Goal: Task Accomplishment & Management: Complete application form

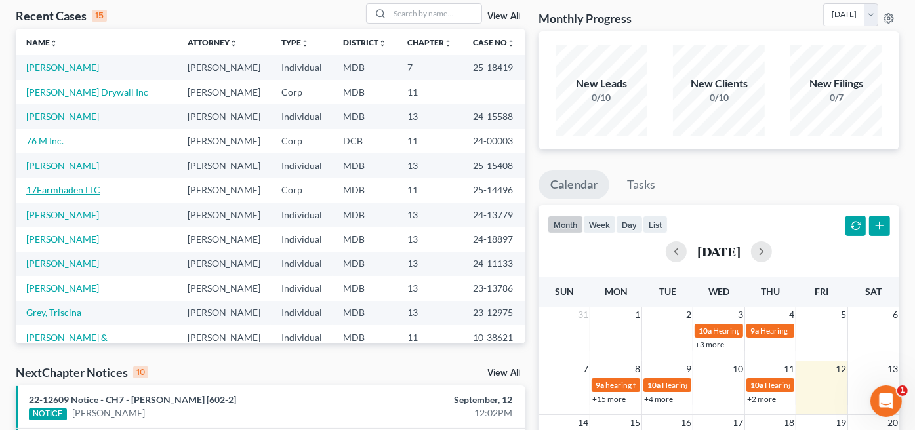
click at [76, 188] on link "17Farmhaden LLC" at bounding box center [63, 189] width 74 height 11
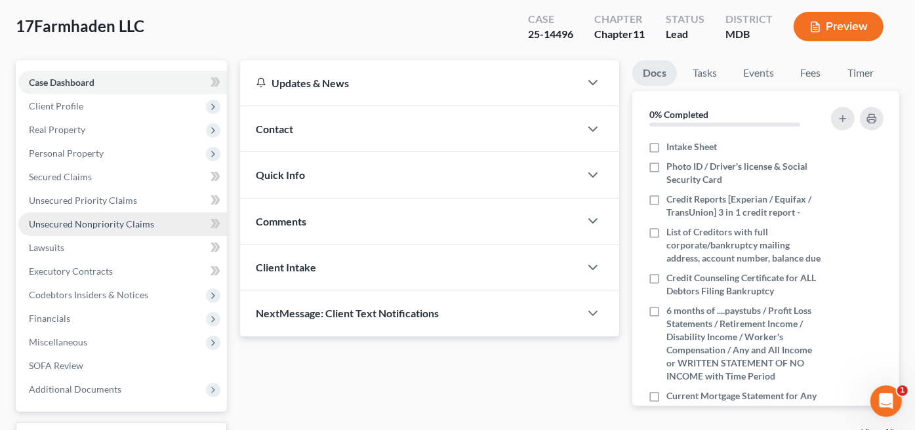
click at [75, 225] on span "Unsecured Nonpriority Claims" at bounding box center [91, 223] width 125 height 11
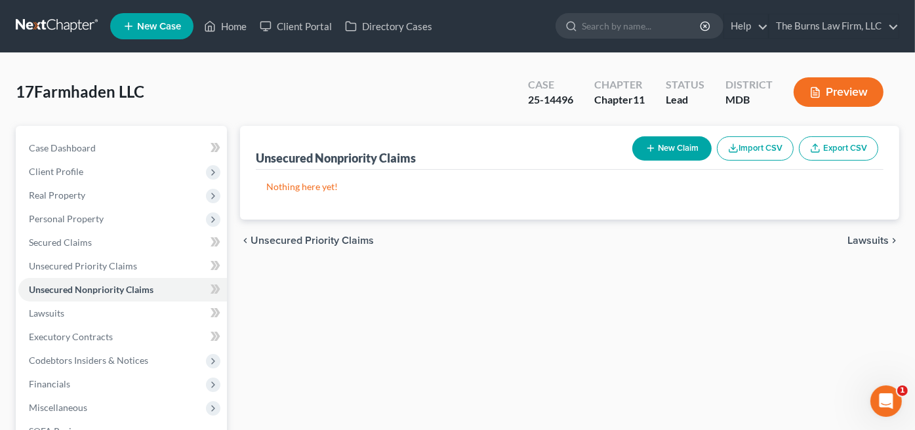
click at [477, 348] on div "Unsecured Nonpriority Claims New Claim Import CSV Export CSV Nothing here yet! …" at bounding box center [569, 339] width 672 height 427
click at [676, 144] on button "New Claim" at bounding box center [671, 148] width 79 height 24
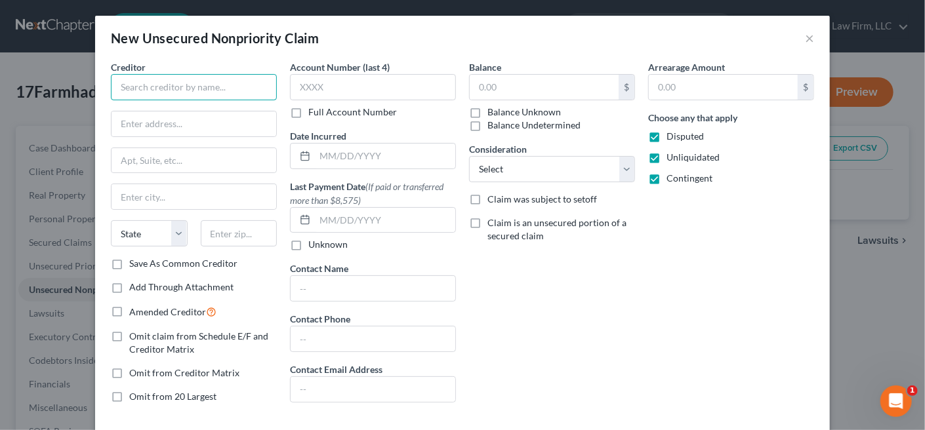
click at [159, 90] on input "text" at bounding box center [194, 87] width 166 height 26
type input "[PERSON_NAME]"
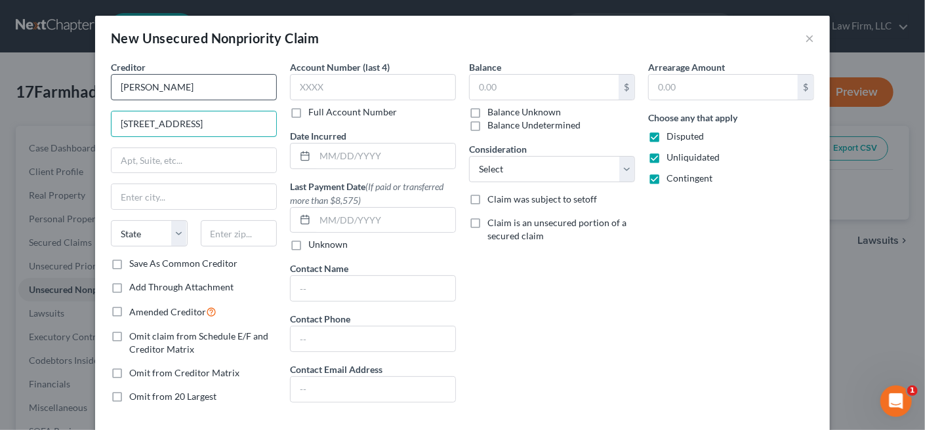
type input "[STREET_ADDRESS]"
type input "37027"
type input "Brentwood"
select select "44"
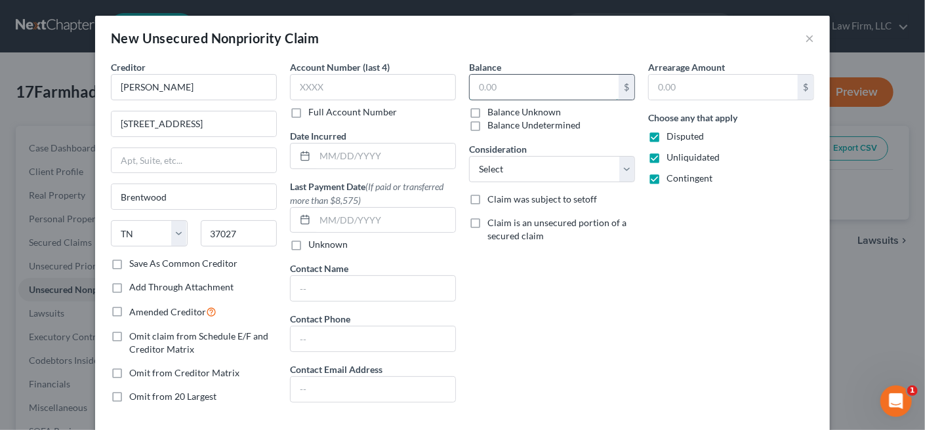
click at [484, 89] on input "text" at bounding box center [544, 87] width 149 height 25
type input "245,000"
click at [535, 163] on select "Select Cable / Satellite Services Collection Agency Credit Card Debt Debt Couns…" at bounding box center [552, 169] width 166 height 26
select select "8"
click at [469, 156] on select "Select Cable / Satellite Services Collection Agency Credit Card Debt Debt Couns…" at bounding box center [552, 169] width 166 height 26
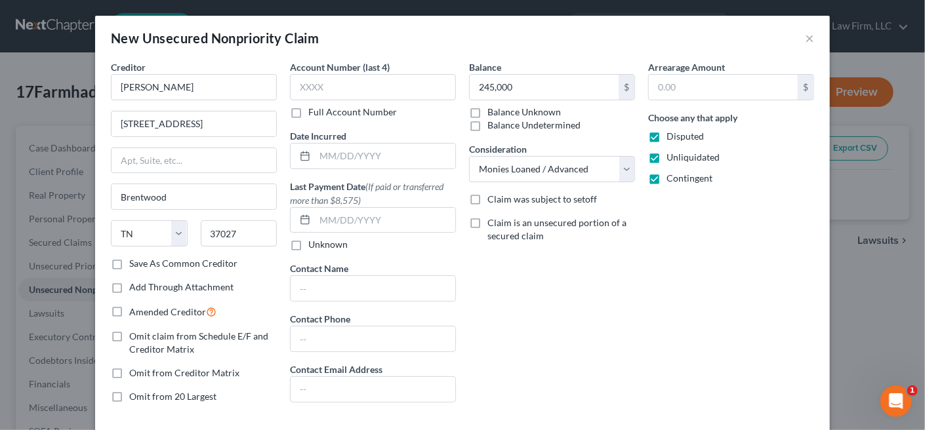
click at [533, 304] on div "Balance 245,000 $ Balance Unknown Balance Undetermined 245,000.00 $ Balance Unk…" at bounding box center [551, 237] width 179 height 354
click at [666, 133] on label "Disputed" at bounding box center [684, 136] width 37 height 13
click at [672, 133] on input "Disputed" at bounding box center [676, 134] width 9 height 9
checkbox input "false"
click at [666, 155] on label "Unliquidated" at bounding box center [692, 157] width 53 height 13
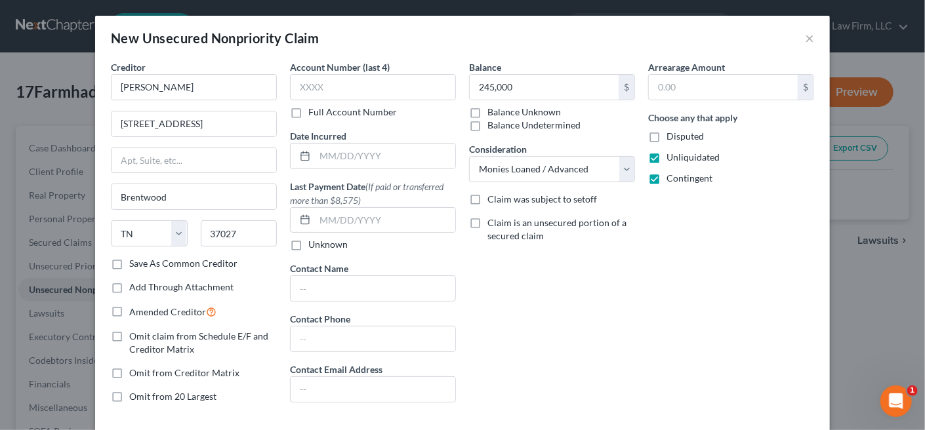
click at [672, 155] on input "Unliquidated" at bounding box center [676, 155] width 9 height 9
checkbox input "false"
click at [666, 176] on label "Contingent" at bounding box center [689, 178] width 46 height 13
click at [672, 176] on input "Contingent" at bounding box center [676, 176] width 9 height 9
checkbox input "false"
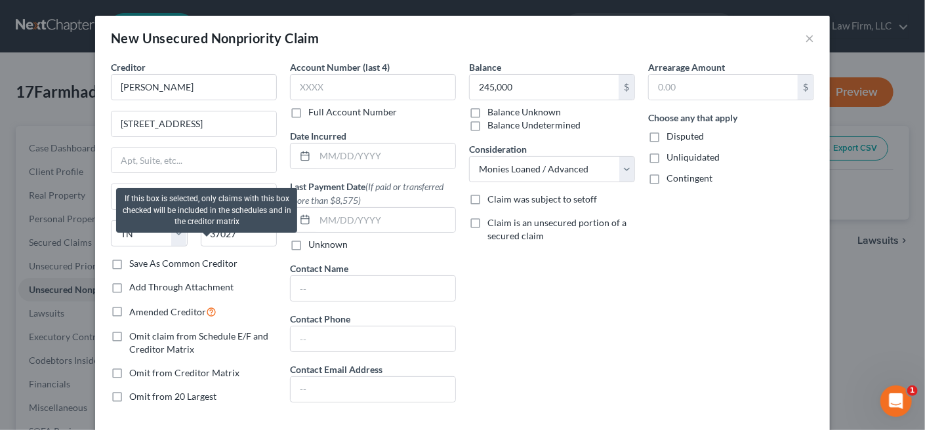
scroll to position [64, 0]
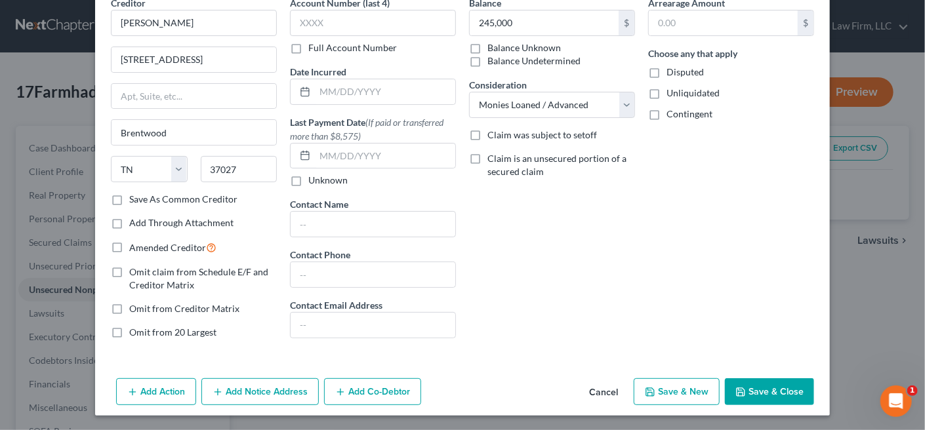
click at [354, 390] on button "Add Co-Debtor" at bounding box center [372, 392] width 97 height 28
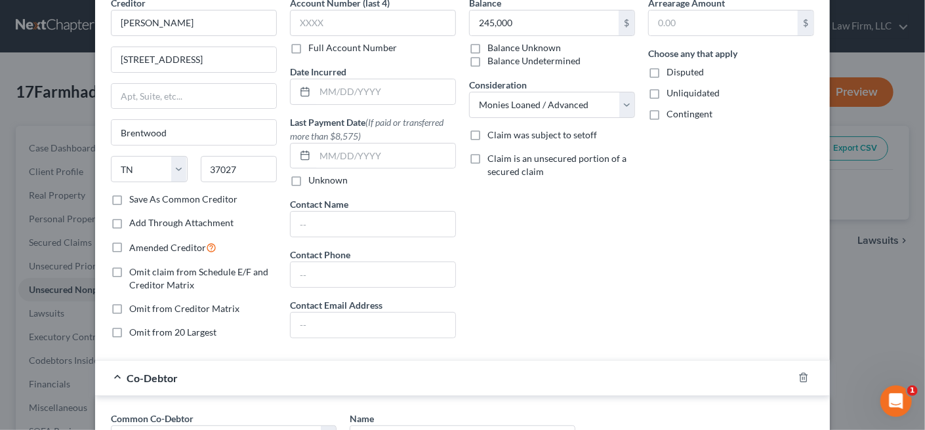
scroll to position [195, 0]
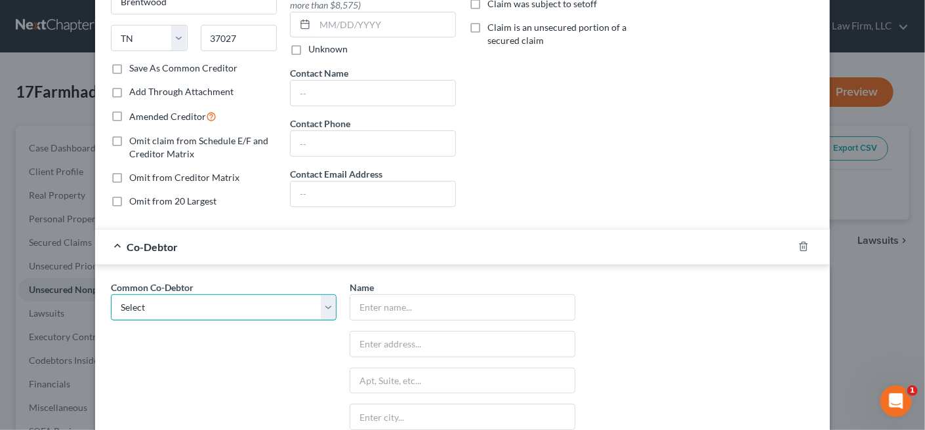
click at [173, 306] on select "Select Amadou B. Cisse" at bounding box center [224, 307] width 226 height 26
select select "0"
click at [111, 294] on select "Select Amadou B. Cisse" at bounding box center [224, 307] width 226 height 26
type input "[PERSON_NAME]"
type input "c/o [PERSON_NAME] Cisse17 Farm Haven Ct."
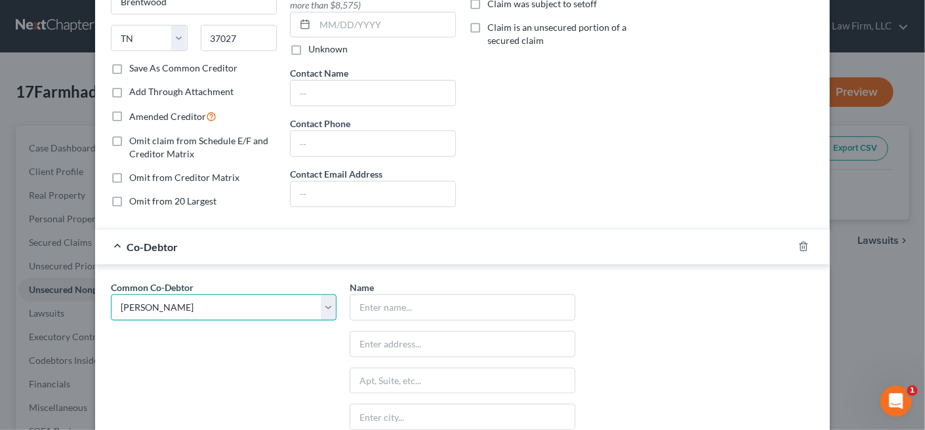
type input "[GEOGRAPHIC_DATA]"
select select "21"
type input "20850"
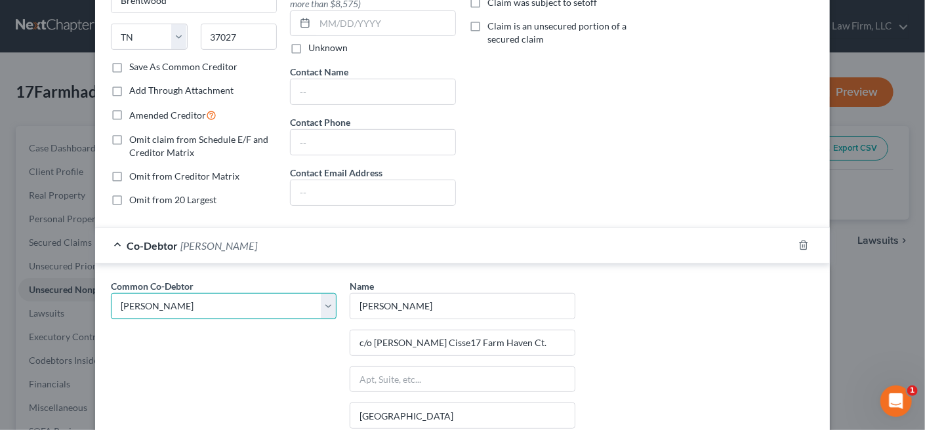
scroll to position [369, 0]
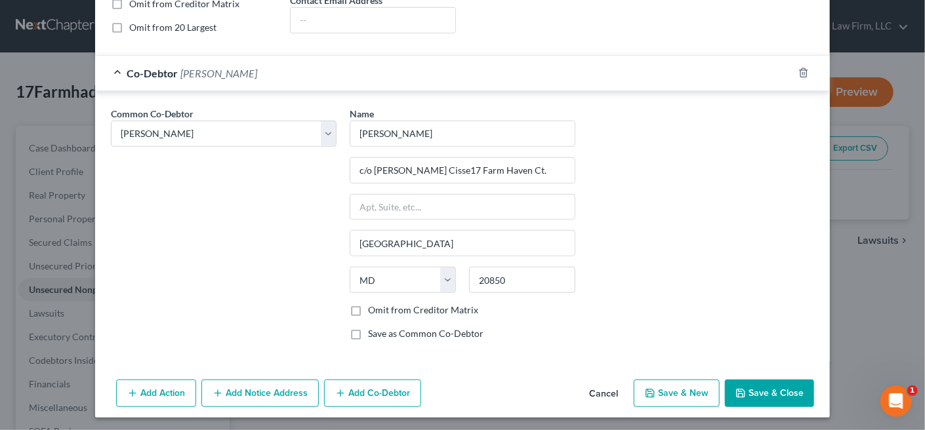
click at [756, 399] on button "Save & Close" at bounding box center [769, 394] width 89 height 28
type input "245,000.00"
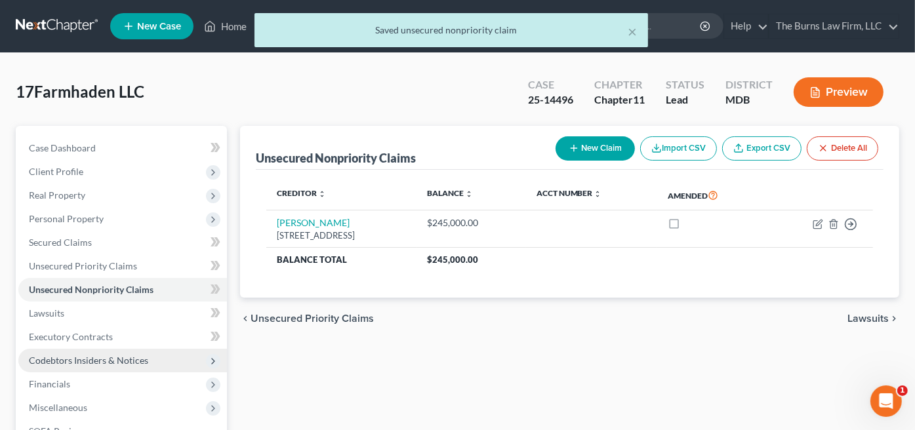
scroll to position [171, 0]
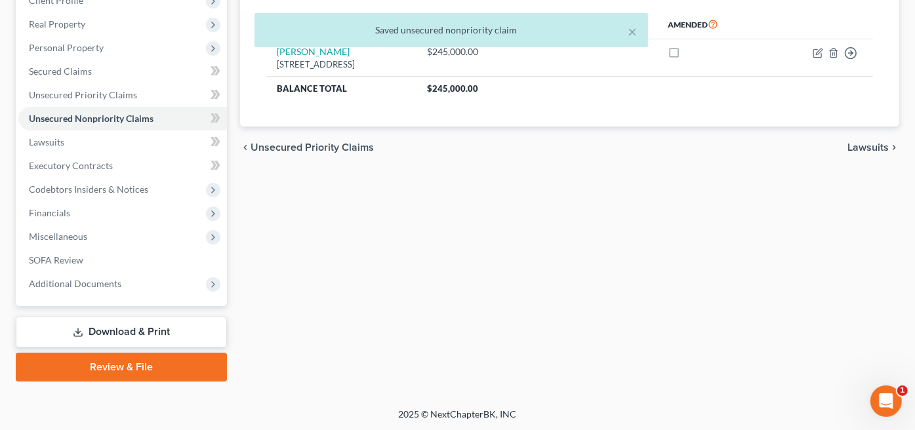
click at [134, 326] on link "Download & Print" at bounding box center [121, 332] width 211 height 31
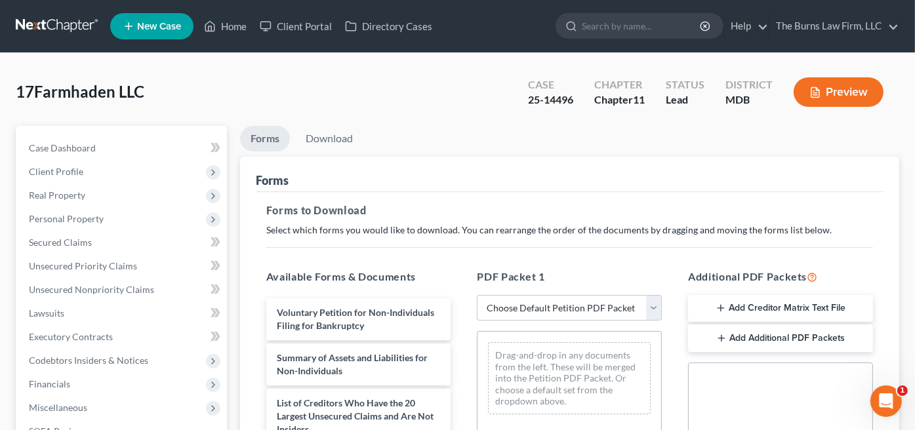
scroll to position [131, 0]
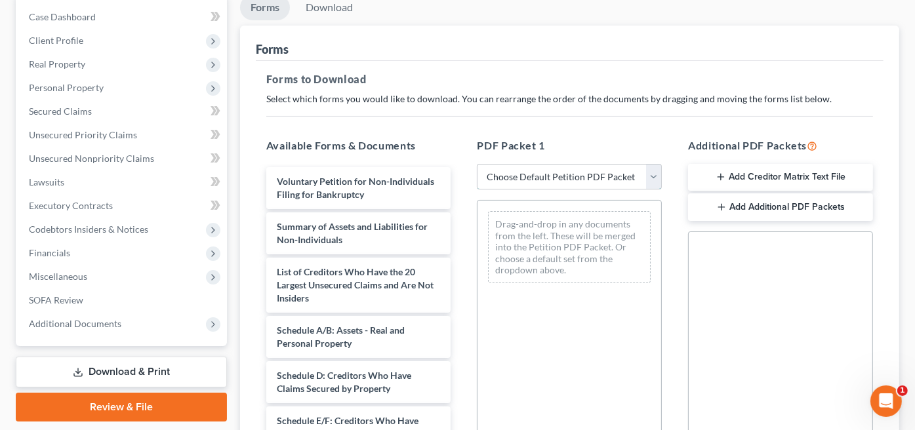
click at [582, 178] on select "Choose Default Petition PDF Packet Complete Bankruptcy Petition (all forms and …" at bounding box center [569, 177] width 185 height 26
select select "2"
click at [477, 164] on select "Choose Default Petition PDF Packet Complete Bankruptcy Petition (all forms and …" at bounding box center [569, 177] width 185 height 26
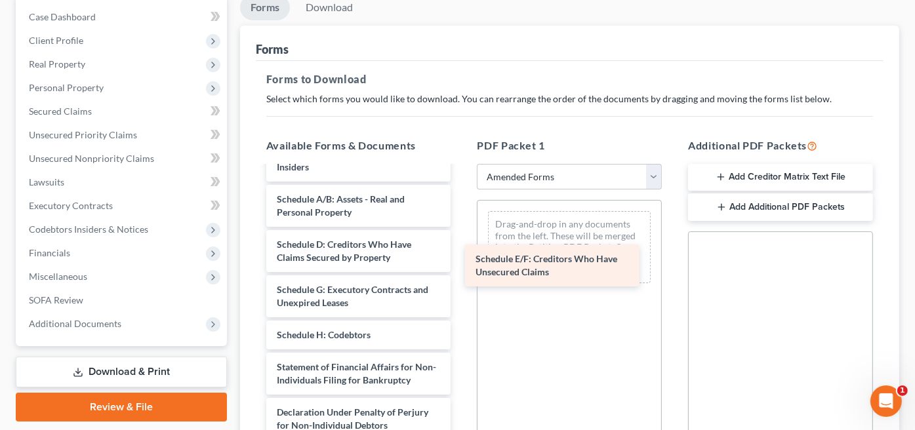
drag, startPoint x: 336, startPoint y: 296, endPoint x: 535, endPoint y: 267, distance: 200.9
click at [462, 267] on div "Schedule E/F: Creditors Who Have Unsecured Claims Voluntary Petition for Non-In…" at bounding box center [359, 302] width 206 height 533
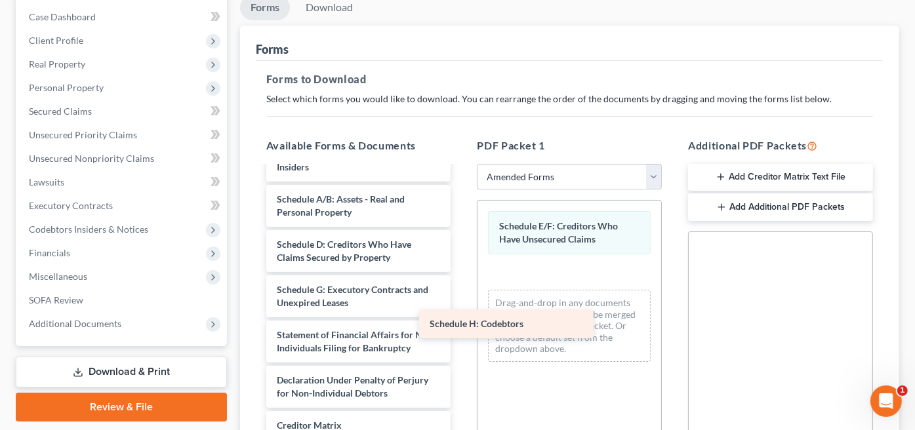
drag, startPoint x: 354, startPoint y: 334, endPoint x: 549, endPoint y: 319, distance: 196.0
click at [462, 319] on div "Schedule H: Codebtors Voluntary Petition for Non-Individuals Filing for Bankrup…" at bounding box center [359, 286] width 206 height 500
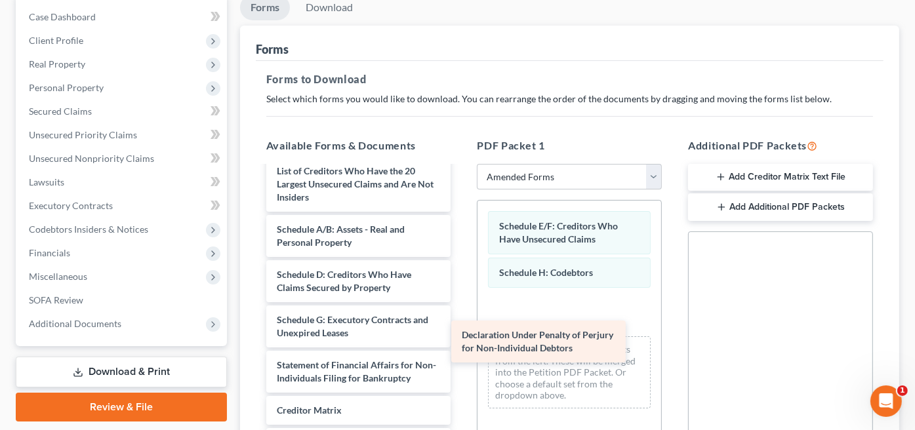
scroll to position [113, 0]
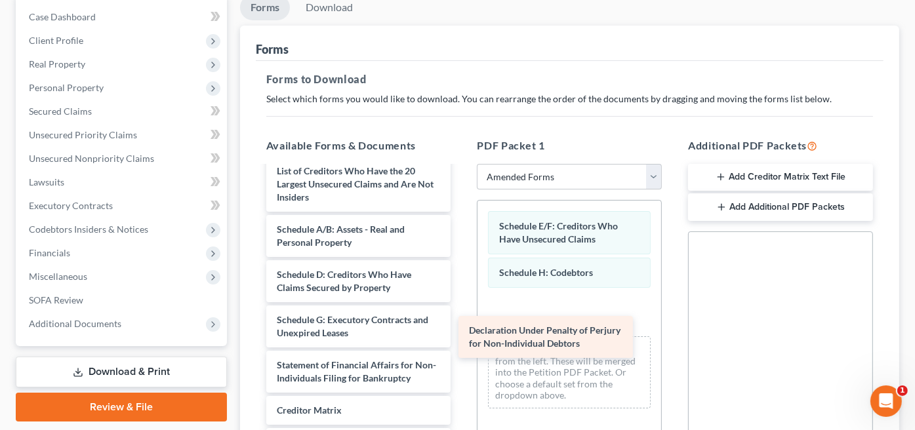
drag, startPoint x: 334, startPoint y: 366, endPoint x: 526, endPoint y: 346, distance: 192.6
click at [462, 346] on div "Declaration Under Penalty of Perjury for Non-Individual Debtors Voluntary Petit…" at bounding box center [359, 293] width 206 height 455
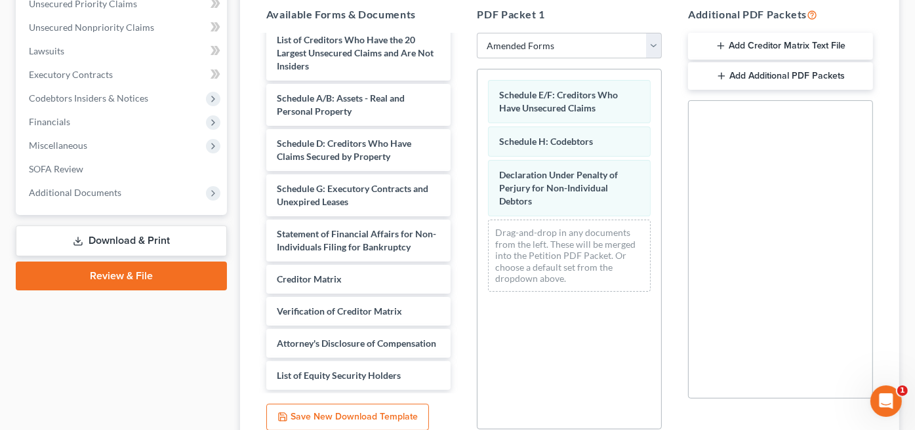
scroll to position [378, 0]
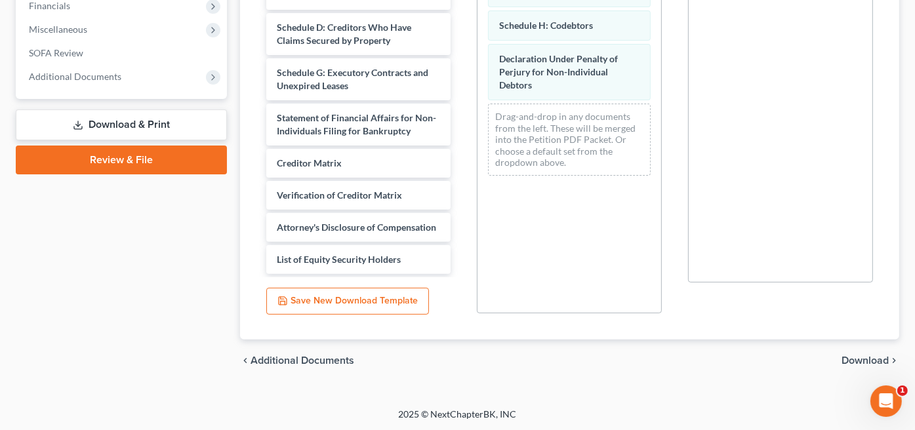
click at [874, 357] on span "Download" at bounding box center [864, 360] width 47 height 10
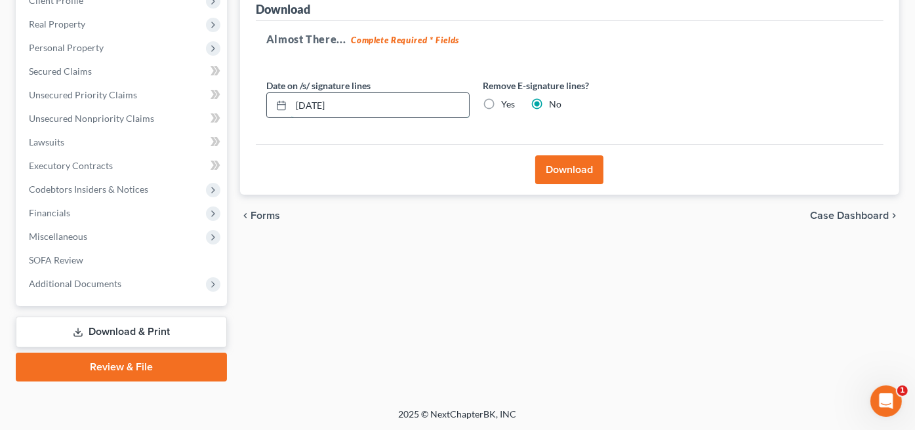
click at [318, 102] on input "[DATE]" at bounding box center [380, 105] width 178 height 25
click at [555, 170] on button "Download" at bounding box center [569, 169] width 68 height 29
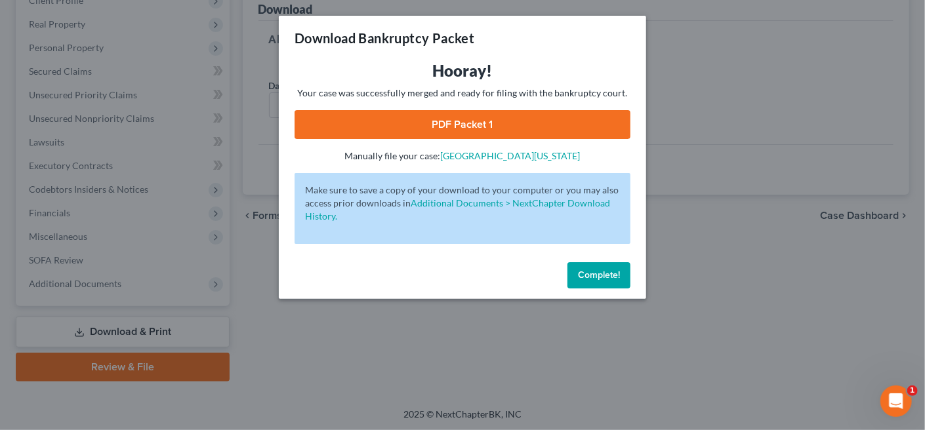
click at [448, 123] on link "PDF Packet 1" at bounding box center [462, 124] width 336 height 29
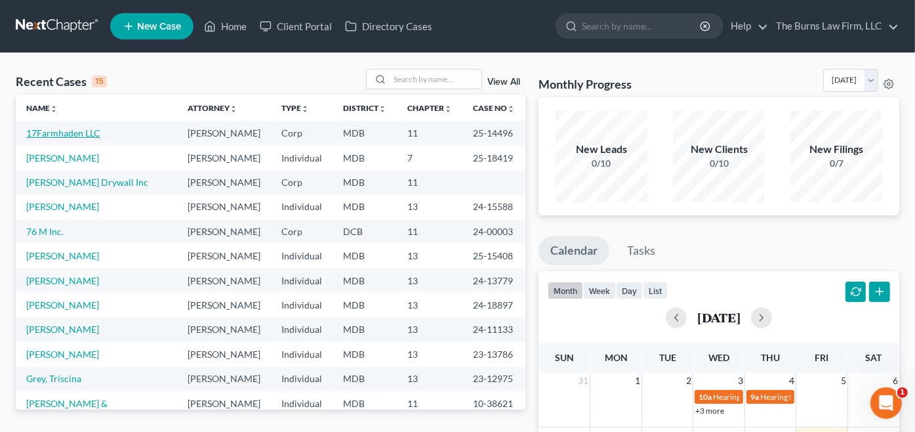
click at [68, 134] on link "17Farmhaden LLC" at bounding box center [63, 132] width 74 height 11
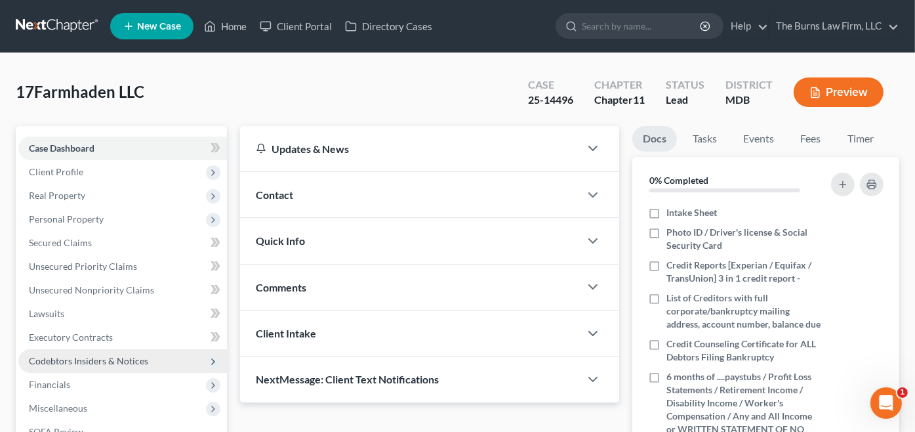
scroll to position [66, 0]
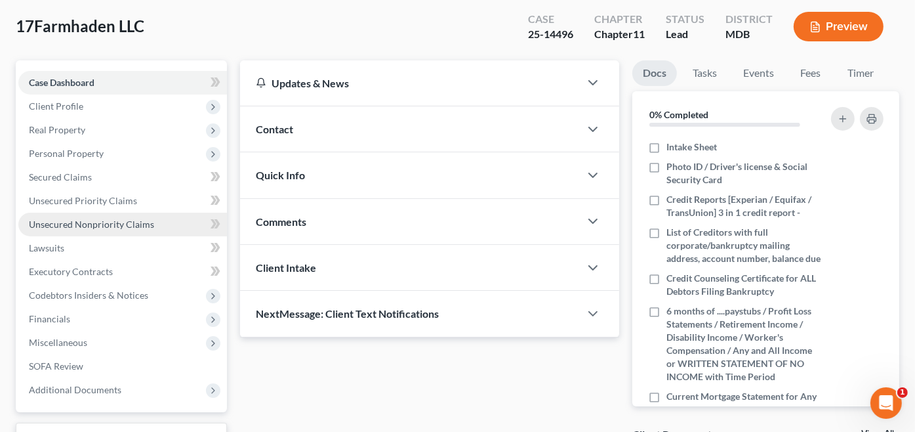
click at [69, 225] on span "Unsecured Nonpriority Claims" at bounding box center [91, 223] width 125 height 11
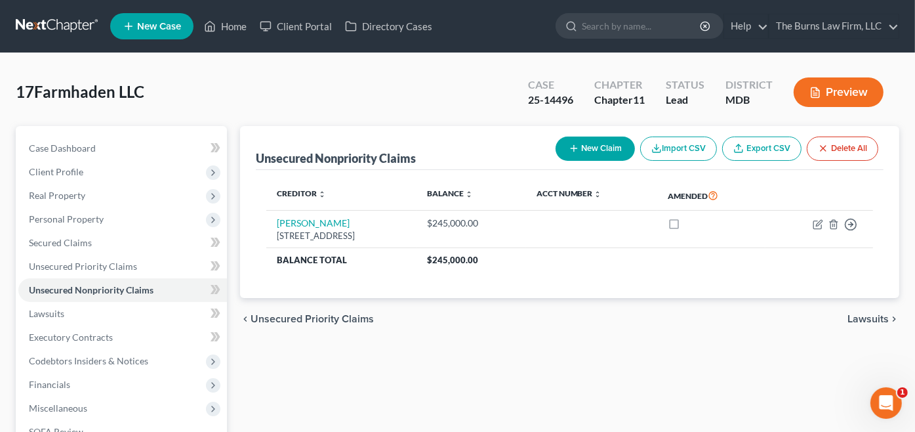
click at [594, 151] on button "New Claim" at bounding box center [595, 148] width 79 height 24
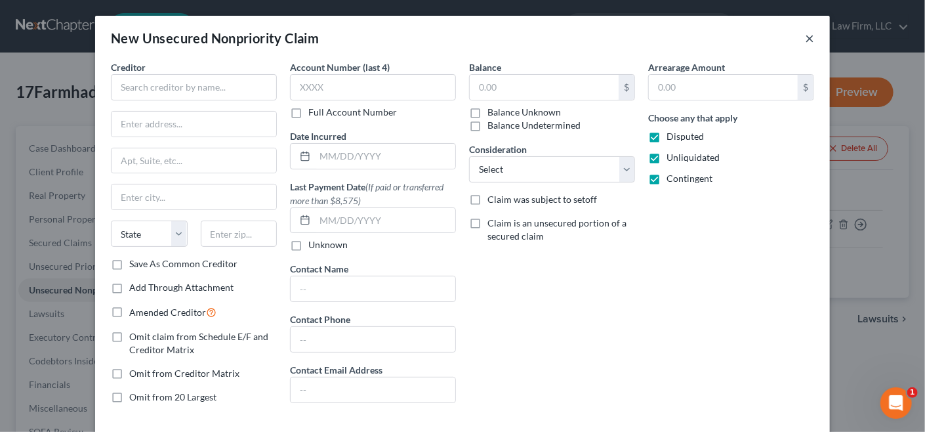
click at [805, 39] on button "×" at bounding box center [809, 38] width 9 height 16
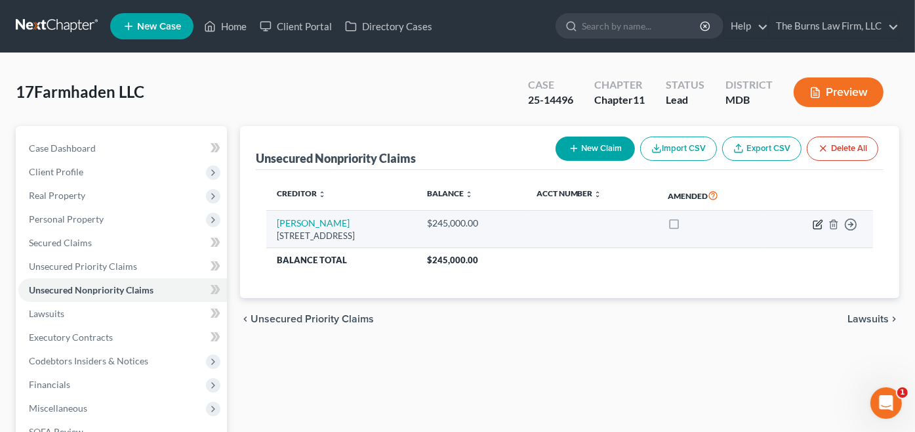
click at [815, 225] on icon "button" at bounding box center [818, 224] width 10 height 10
select select "44"
select select "8"
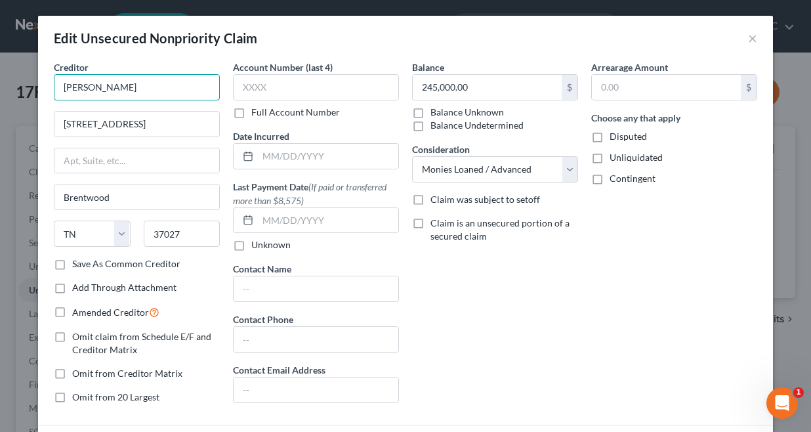
drag, startPoint x: 149, startPoint y: 87, endPoint x: 42, endPoint y: 83, distance: 107.0
click at [47, 82] on div "Creditor * [PERSON_NAME] [STREET_ADDRESS] [GEOGRAPHIC_DATA] [US_STATE] AK AR AZ…" at bounding box center [136, 237] width 179 height 354
type input "[PERSON_NAME] a/k/a [PERSON_NAME]"
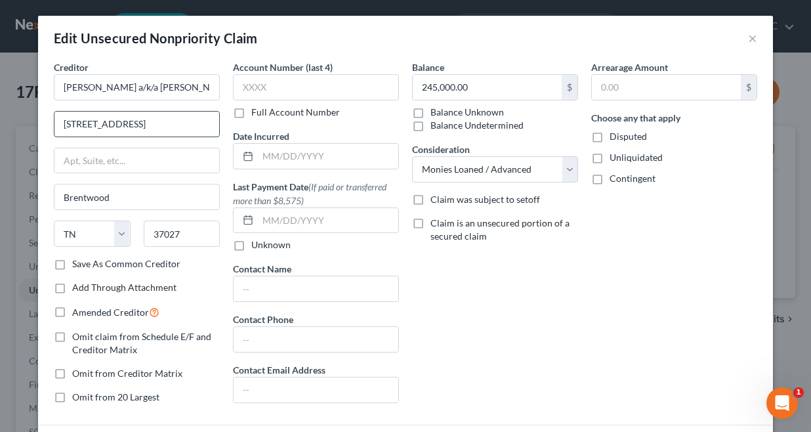
drag, startPoint x: 55, startPoint y: 121, endPoint x: 142, endPoint y: 130, distance: 87.6
click at [142, 130] on input "[STREET_ADDRESS]" at bounding box center [136, 123] width 165 height 25
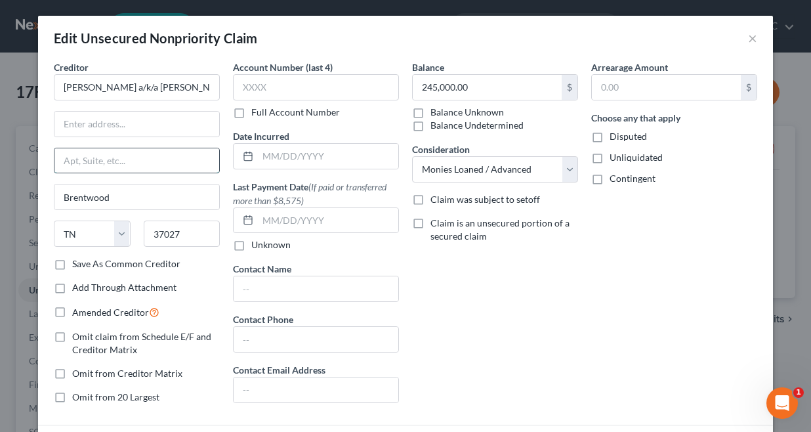
click at [81, 157] on input "text" at bounding box center [136, 160] width 165 height 25
paste input "[STREET_ADDRESS]"
type input "[STREET_ADDRESS]"
click at [75, 121] on input "text" at bounding box center [136, 123] width 165 height 25
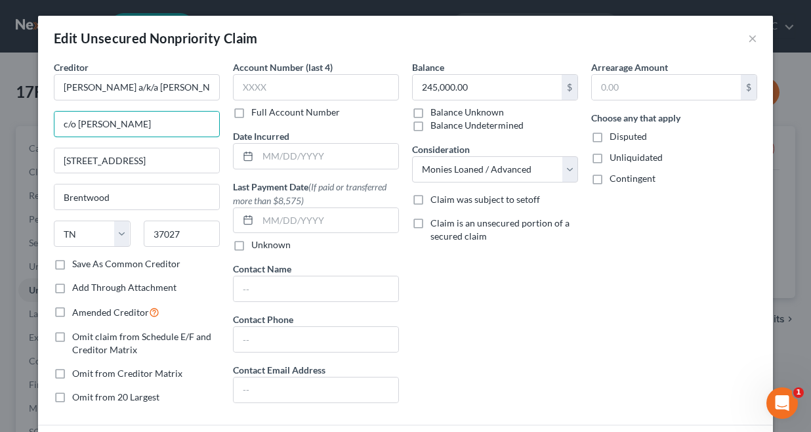
type input "c/o [PERSON_NAME]"
click at [502, 290] on div "Balance 245,000.00 $ Balance Unknown Balance Undetermined 245,000.00 $ Balance …" at bounding box center [494, 237] width 179 height 354
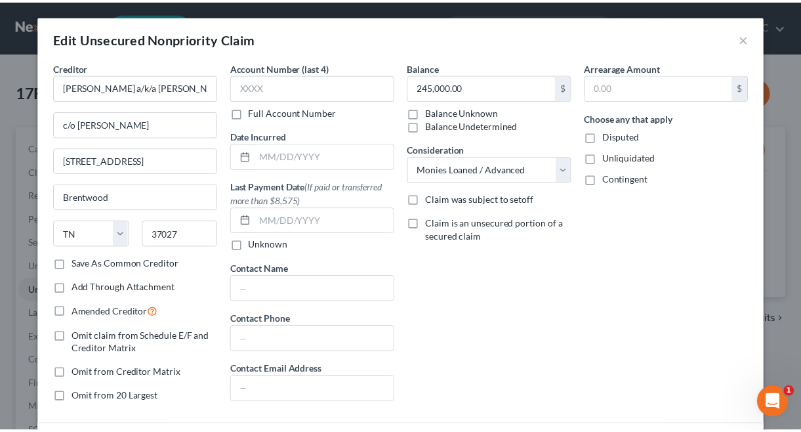
scroll to position [110, 0]
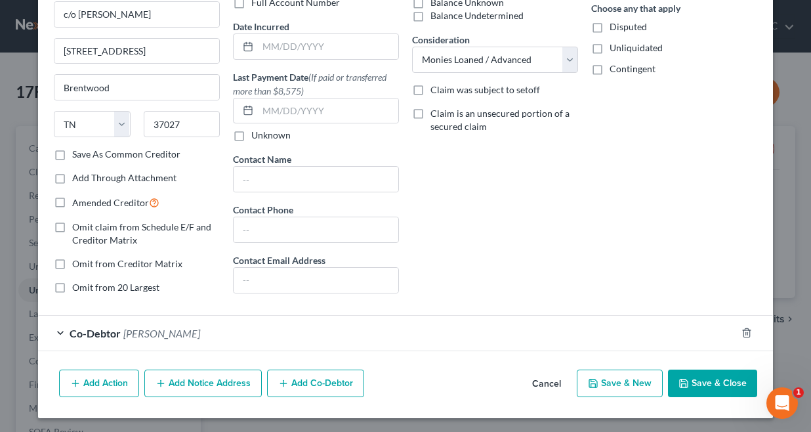
click at [692, 379] on button "Save & Close" at bounding box center [712, 383] width 89 height 28
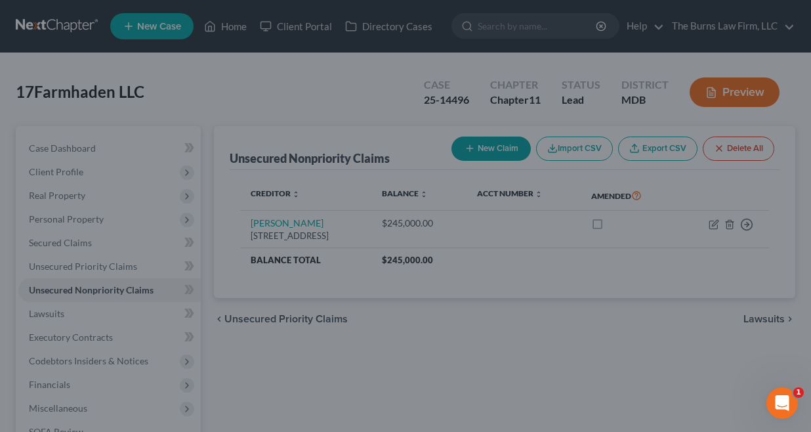
type input "0"
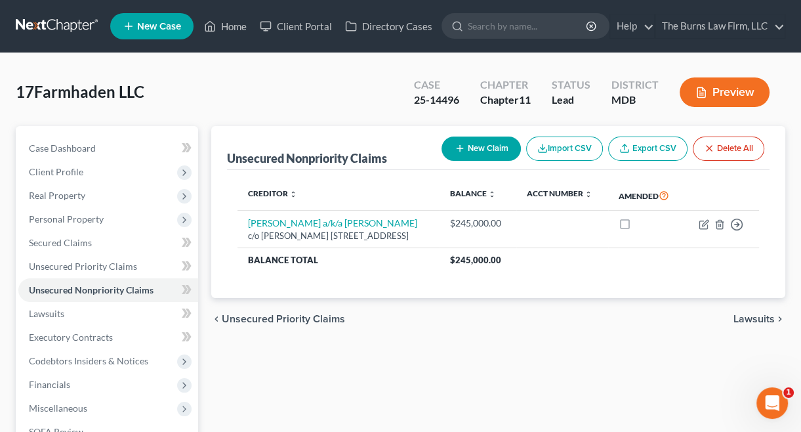
click at [508, 340] on div "chevron_left Unsecured Priority Claims Lawsuits chevron_right" at bounding box center [498, 319] width 574 height 42
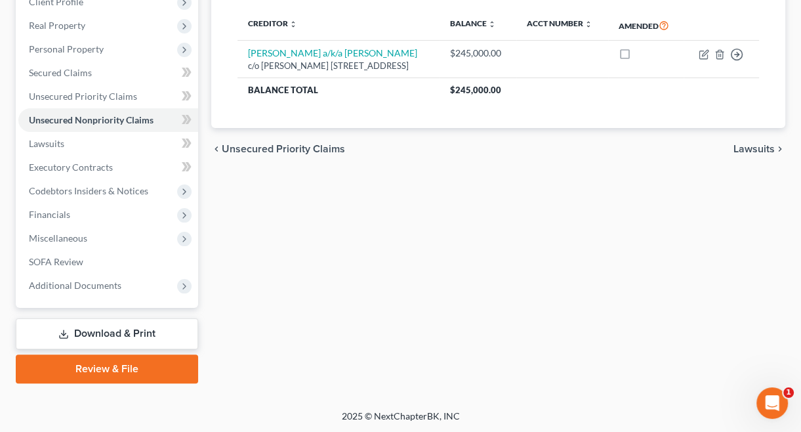
click at [104, 329] on link "Download & Print" at bounding box center [107, 333] width 182 height 31
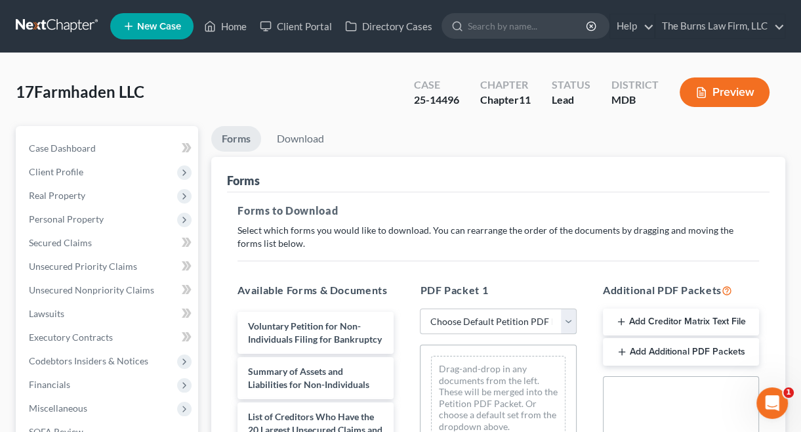
click at [470, 320] on select "Choose Default Petition PDF Packet Complete Bankruptcy Petition (all forms and …" at bounding box center [498, 321] width 156 height 26
select select "2"
click at [420, 308] on select "Choose Default Petition PDF Packet Complete Bankruptcy Petition (all forms and …" at bounding box center [498, 321] width 156 height 26
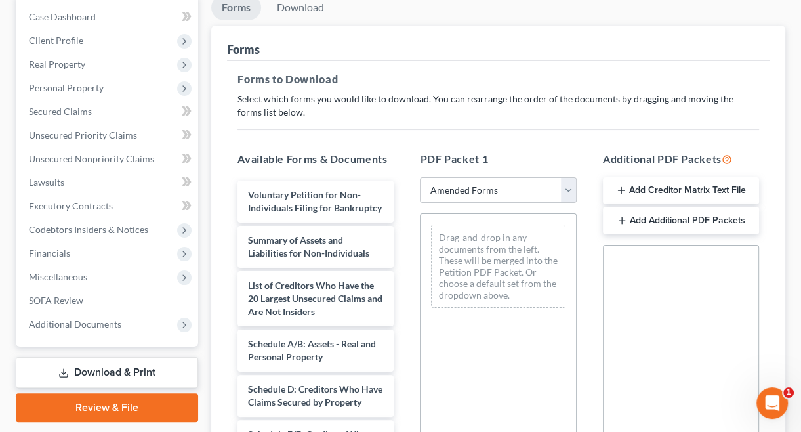
scroll to position [131, 0]
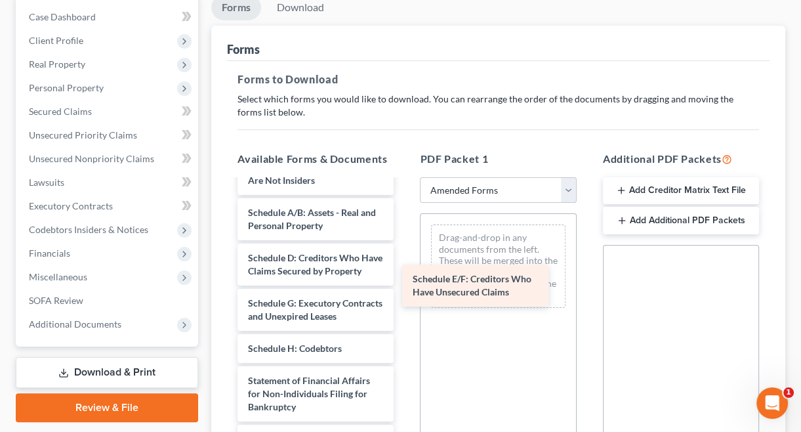
drag, startPoint x: 305, startPoint y: 327, endPoint x: 468, endPoint y: 277, distance: 170.8
click at [404, 277] on div "Schedule E/F: Creditors Who Have Unsecured Claims Voluntary Petition for Non-In…" at bounding box center [315, 335] width 177 height 572
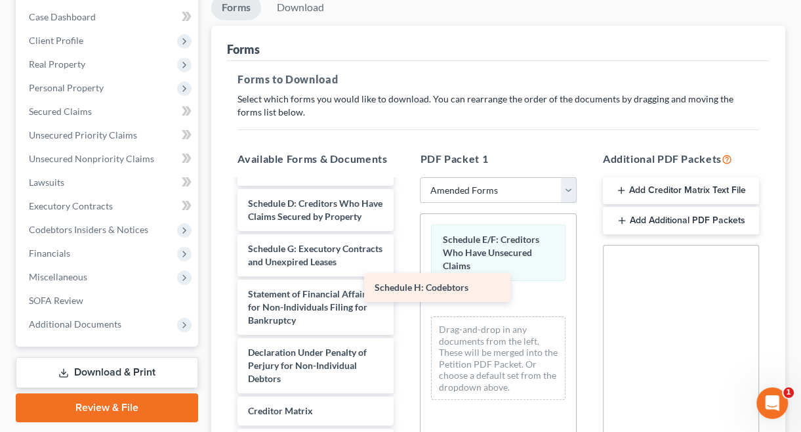
scroll to position [224, 0]
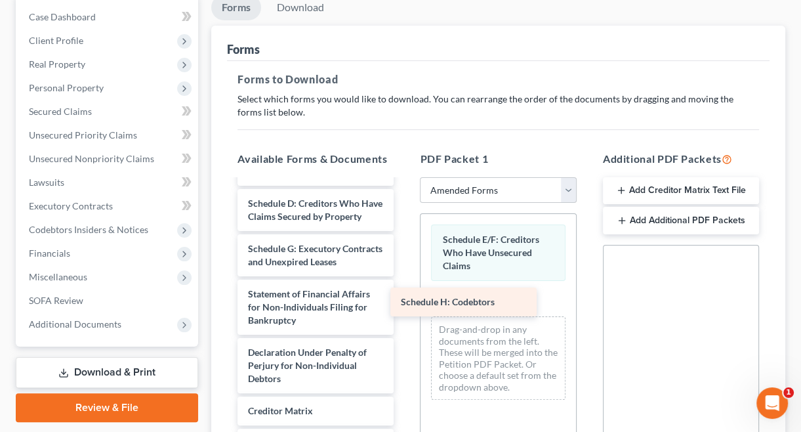
drag, startPoint x: 293, startPoint y: 256, endPoint x: 448, endPoint y: 300, distance: 160.9
click at [404, 300] on div "Schedule H: Codebtors Voluntary Petition for Non-Individuals Filing for Bankrup…" at bounding box center [315, 265] width 177 height 540
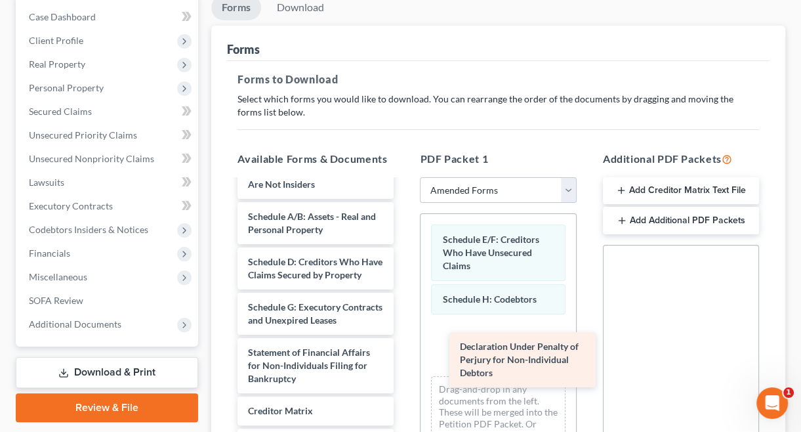
scroll to position [166, 0]
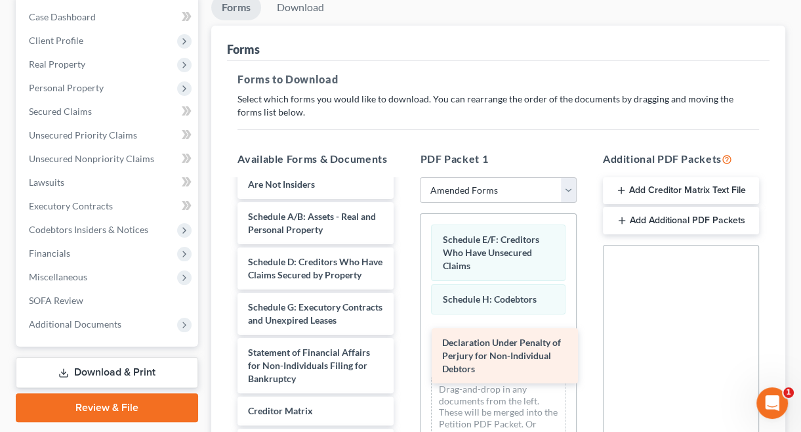
drag, startPoint x: 274, startPoint y: 369, endPoint x: 466, endPoint y: 359, distance: 191.7
click at [404, 359] on div "Declaration Under Penalty of Perjury for Non-Individual Debtors Voluntary Petit…" at bounding box center [315, 293] width 177 height 481
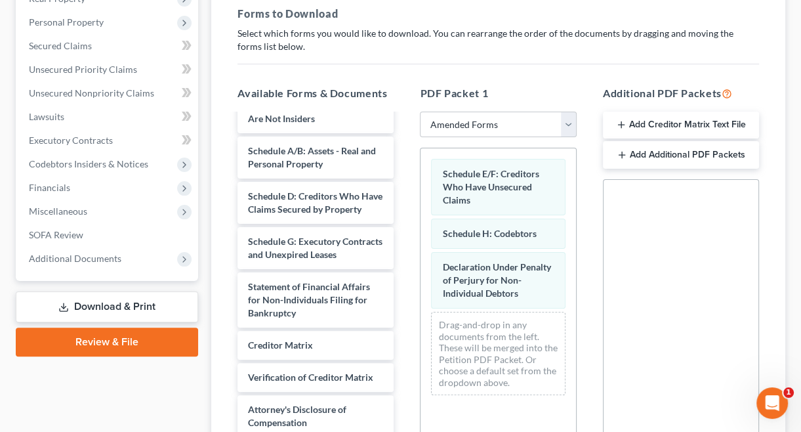
scroll to position [390, 0]
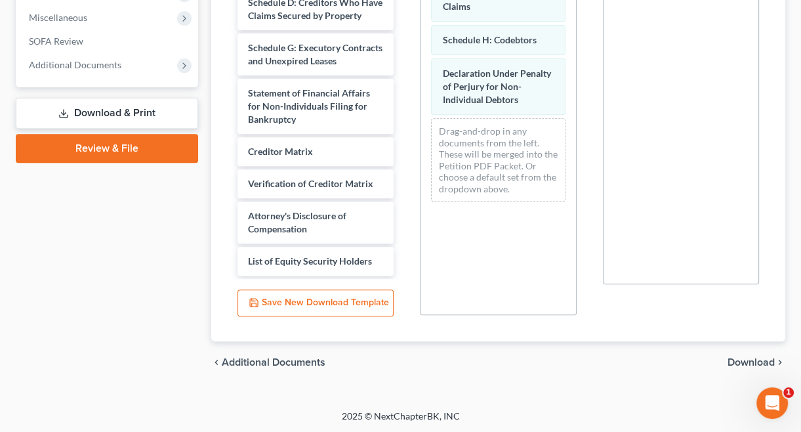
click at [740, 361] on span "Download" at bounding box center [750, 362] width 47 height 10
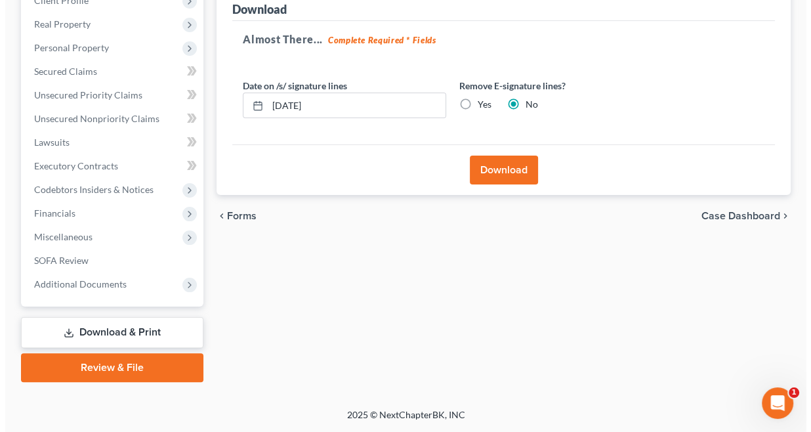
scroll to position [170, 0]
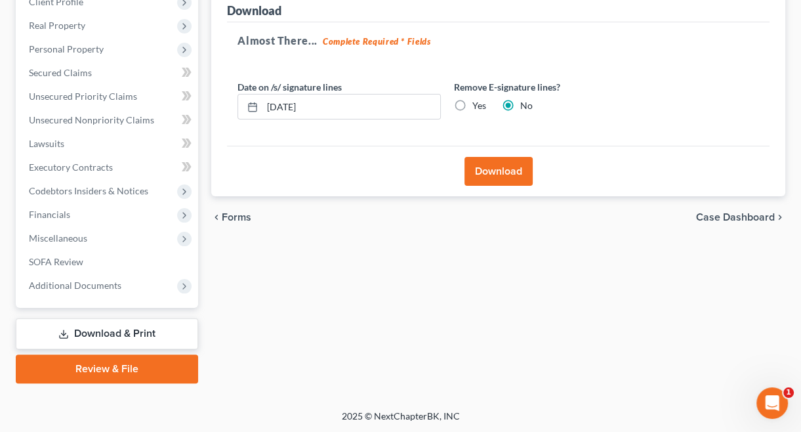
click at [522, 171] on button "Download" at bounding box center [498, 171] width 68 height 29
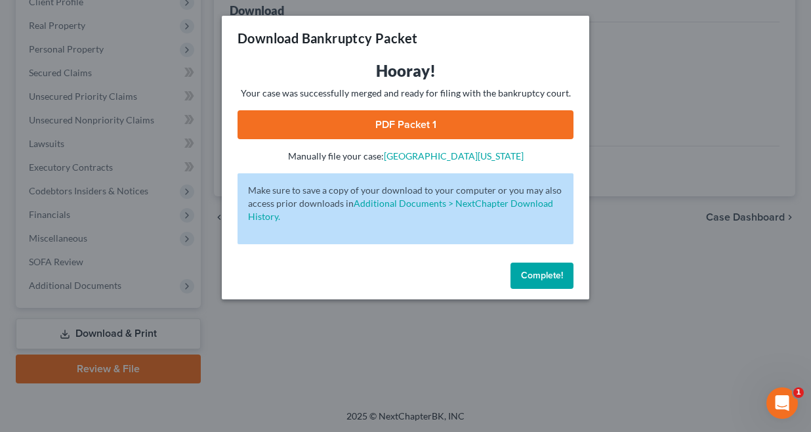
click at [391, 125] on link "PDF Packet 1" at bounding box center [405, 124] width 336 height 29
